Goal: Find specific page/section: Find specific page/section

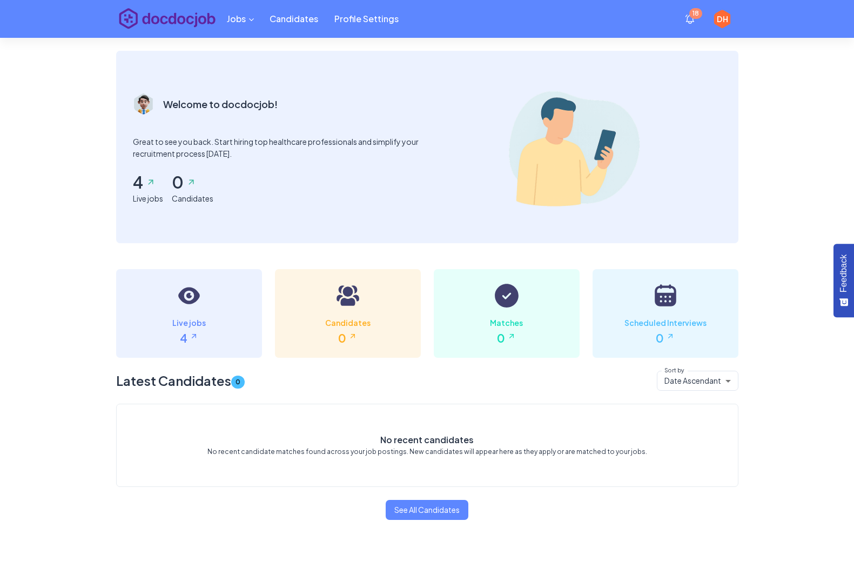
click at [787, 505] on div "Jobs Candidates Profile Settings 18 DH Welcome to docdocjob! Great to see you b…" at bounding box center [427, 280] width 854 height 561
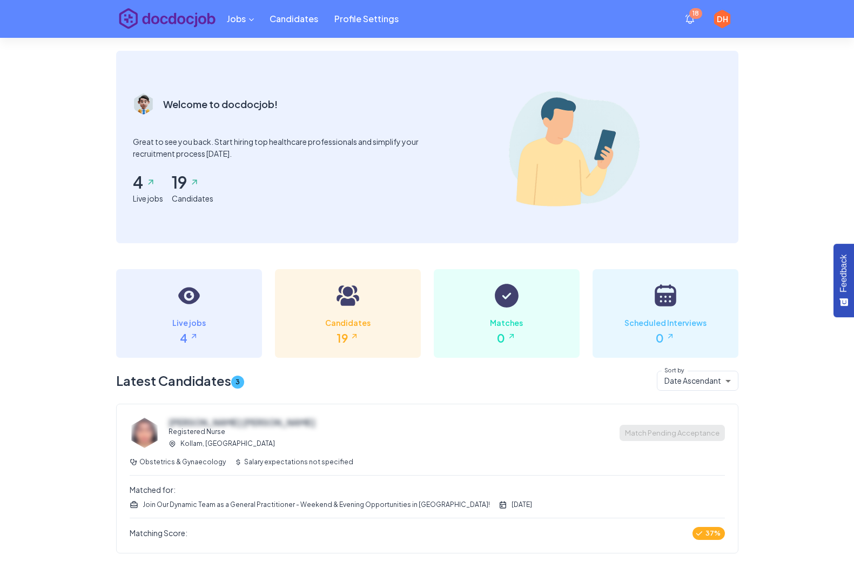
click at [289, 19] on link "Candidates" at bounding box center [293, 19] width 65 height 21
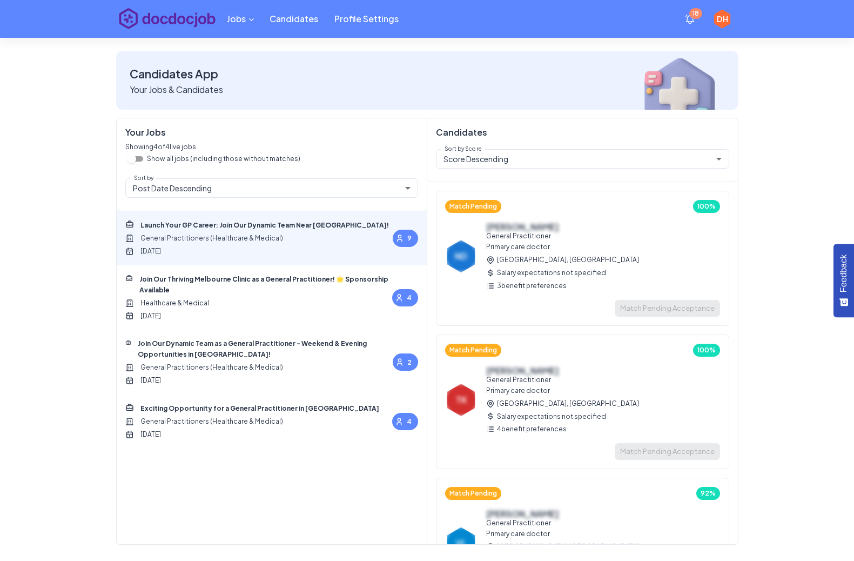
click at [174, 17] on img at bounding box center [167, 19] width 102 height 38
